Goal: Information Seeking & Learning: Learn about a topic

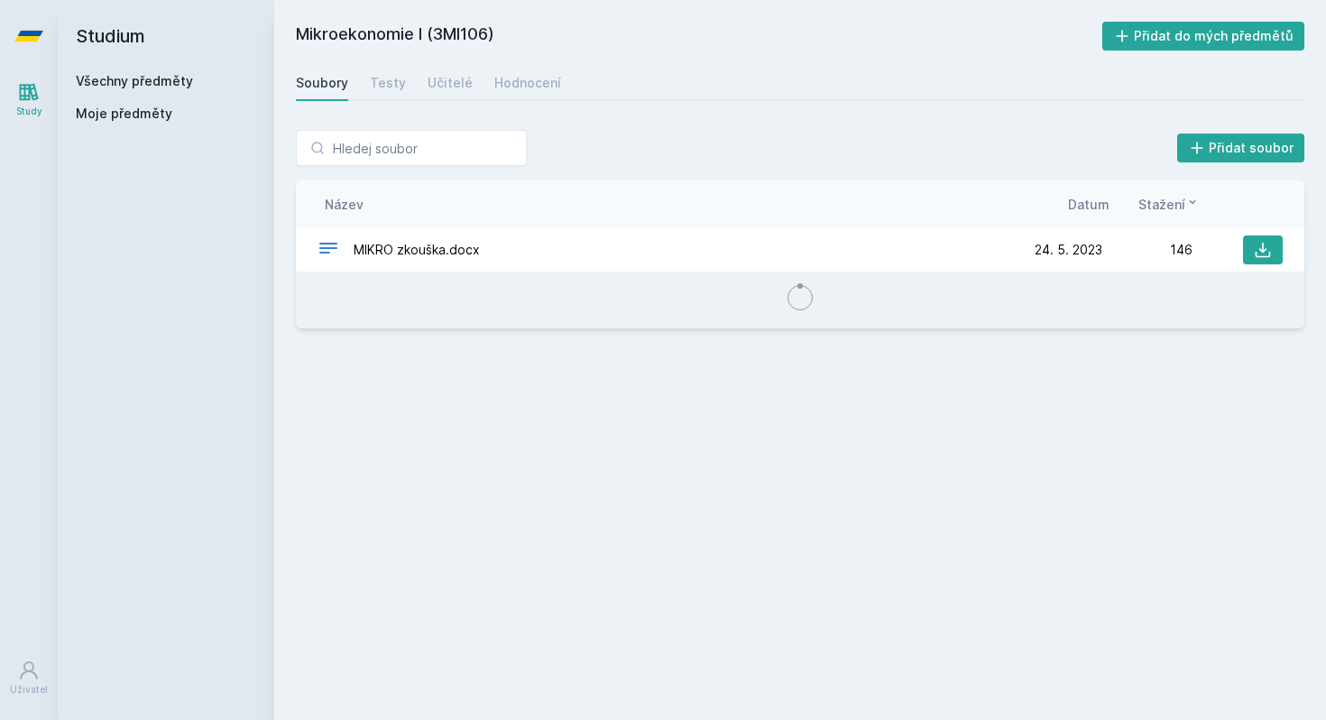
click at [106, 79] on link "Všechny předměty" at bounding box center [134, 80] width 117 height 15
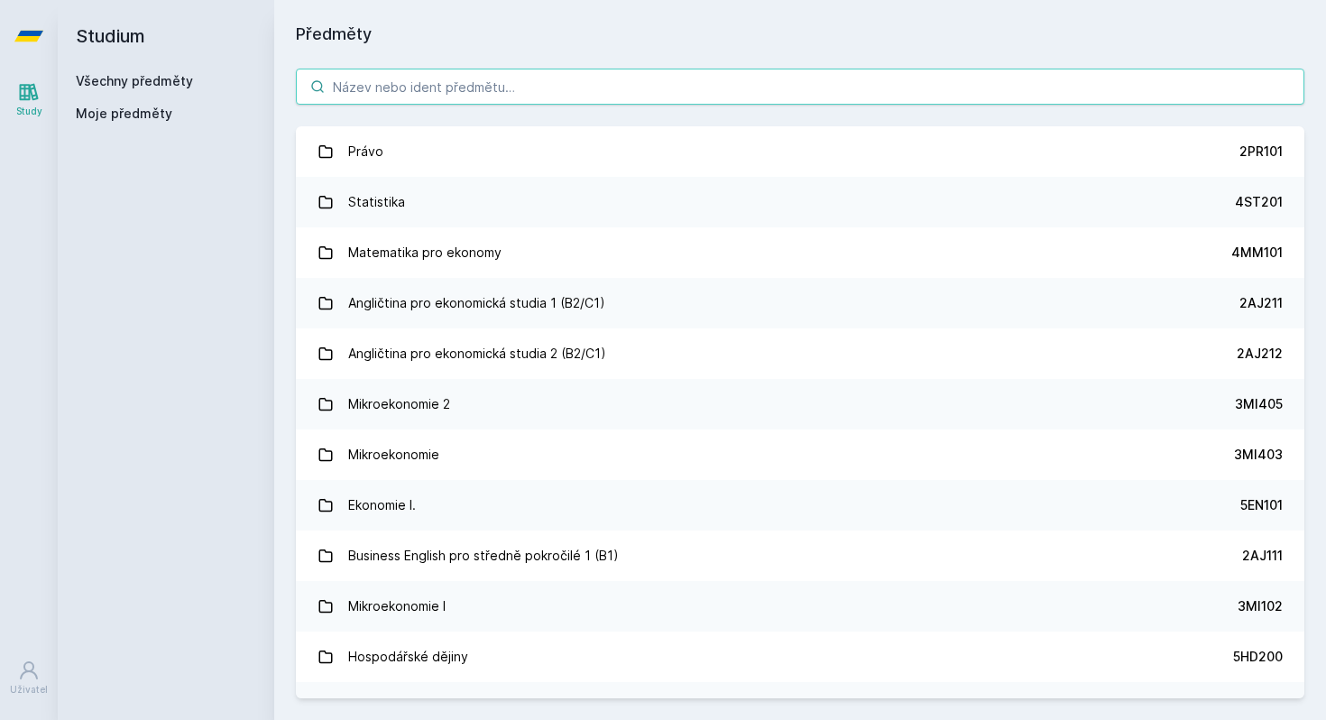
click at [449, 89] on input "search" at bounding box center [800, 87] width 1009 height 36
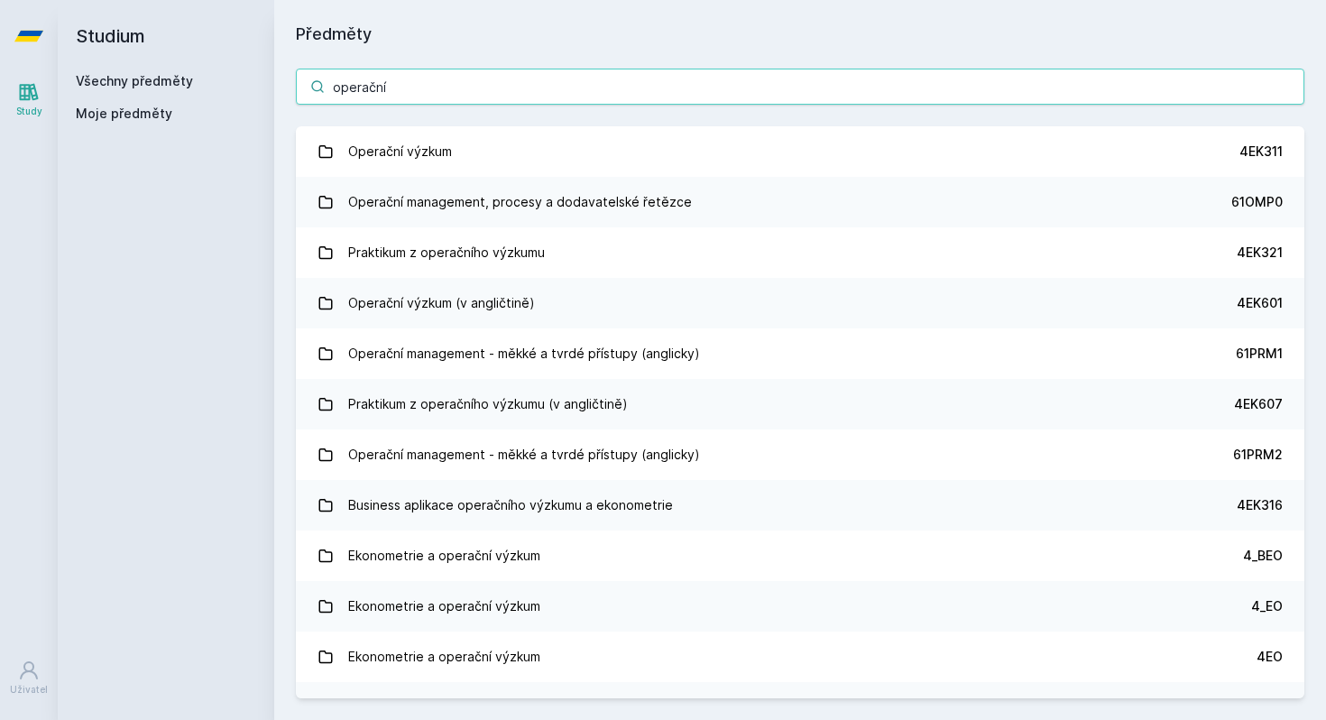
type input "operační"
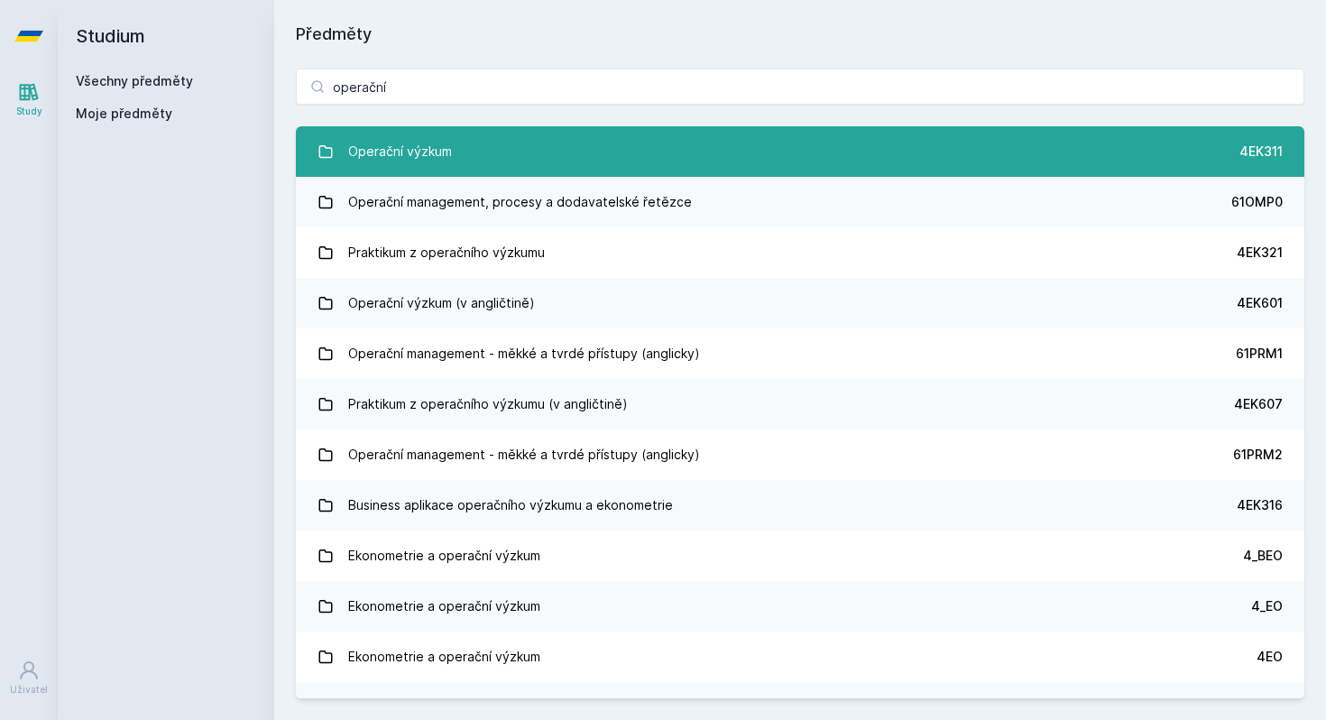
click at [504, 143] on link "Operační výzkum 4EK311" at bounding box center [800, 151] width 1009 height 51
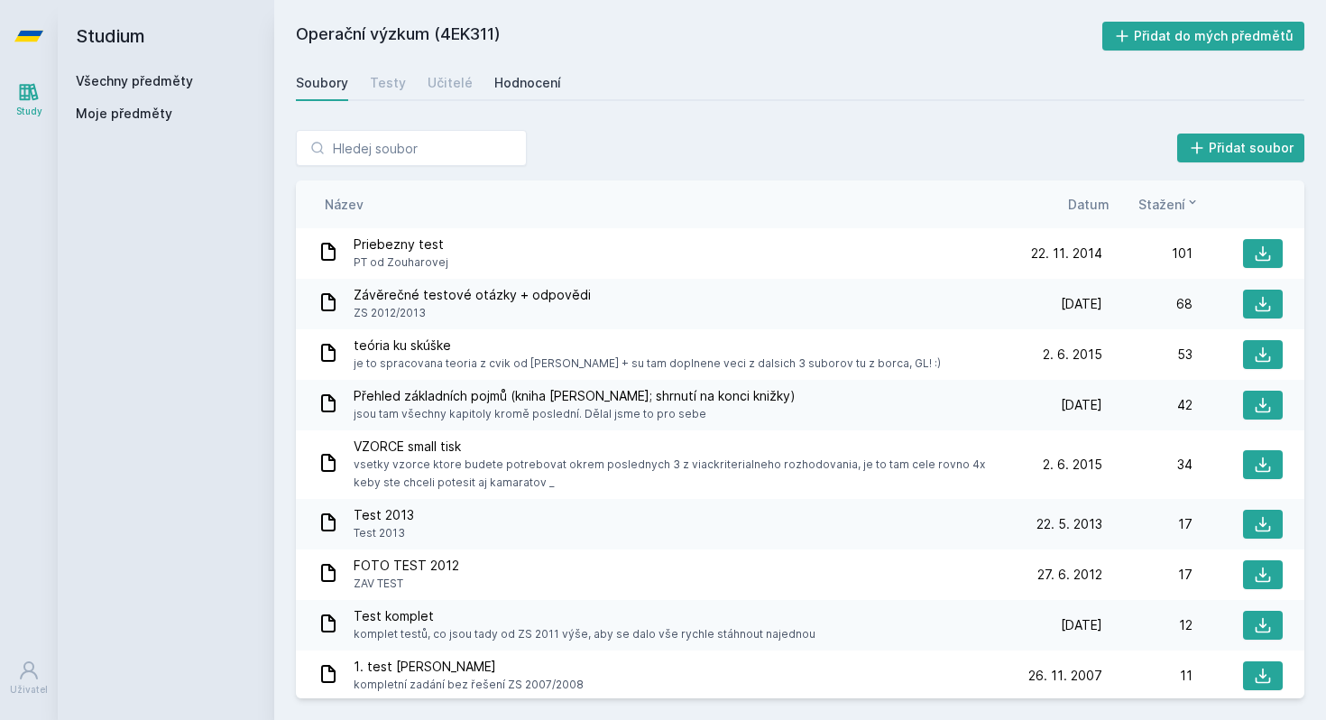
click at [541, 83] on div "Hodnocení" at bounding box center [527, 83] width 67 height 18
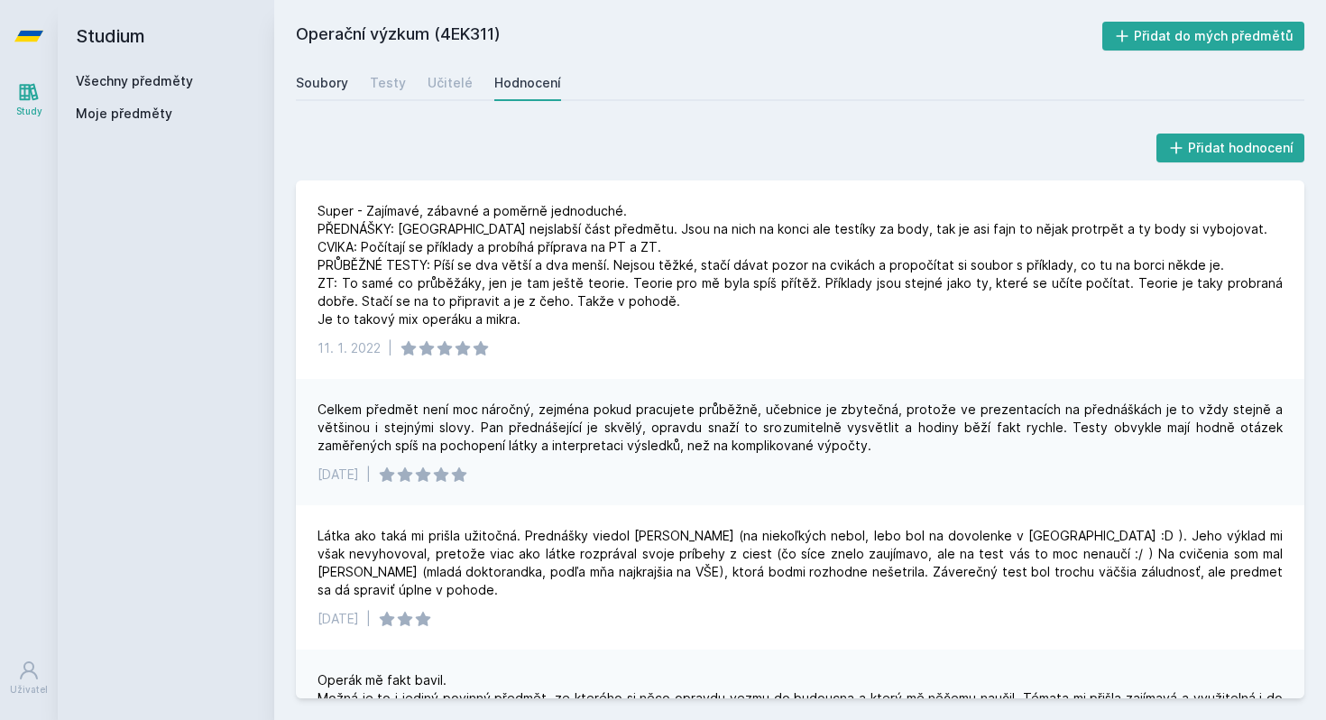
click at [331, 83] on div "Soubory" at bounding box center [322, 83] width 52 height 18
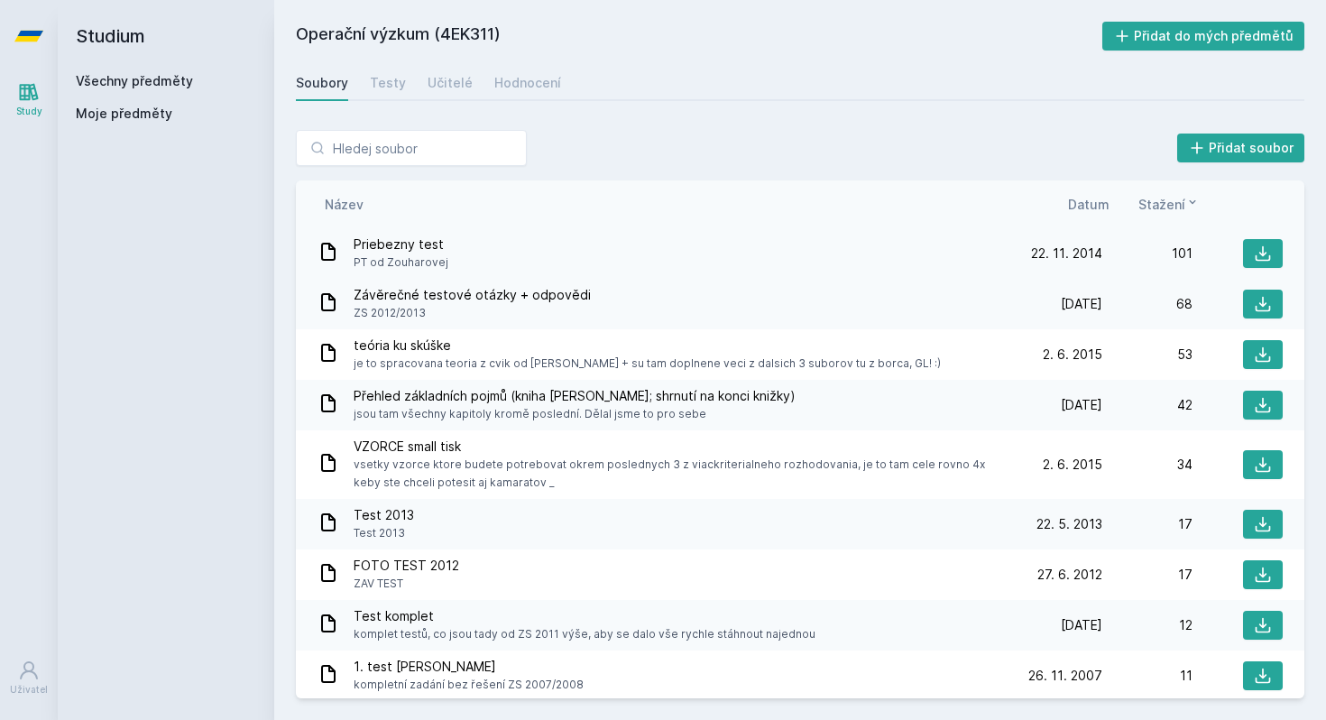
click at [469, 244] on div "Priebezny test PT od Zouharovej" at bounding box center [665, 254] width 695 height 36
click at [468, 244] on div "Priebezny test PT od Zouharovej" at bounding box center [665, 254] width 695 height 36
click at [1093, 206] on span "Datum" at bounding box center [1089, 204] width 42 height 19
